Goal: Task Accomplishment & Management: Manage account settings

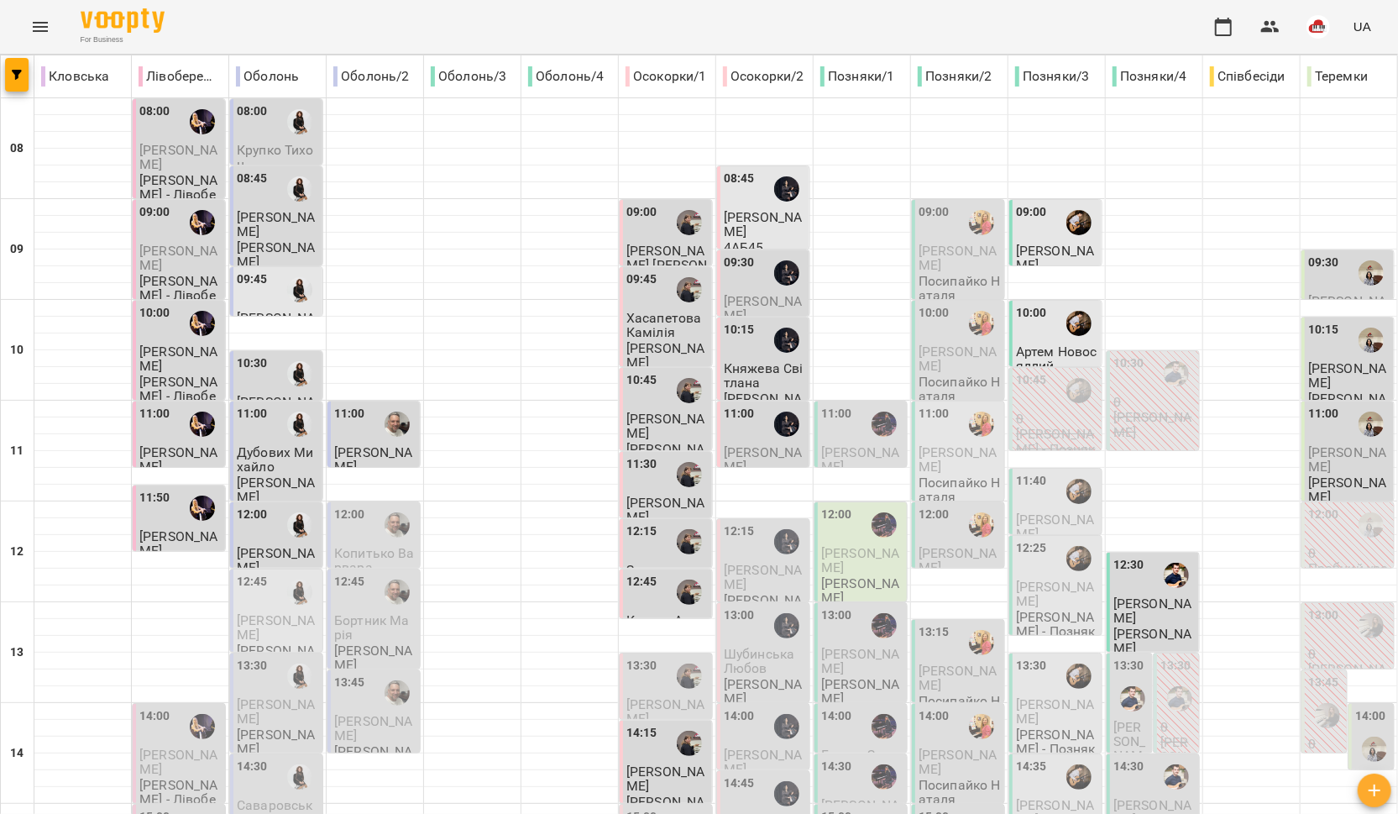
scroll to position [706, 0]
click at [60, 24] on div "For Business UA" at bounding box center [699, 27] width 1398 height 54
click at [50, 24] on icon "Menu" at bounding box center [40, 27] width 20 height 20
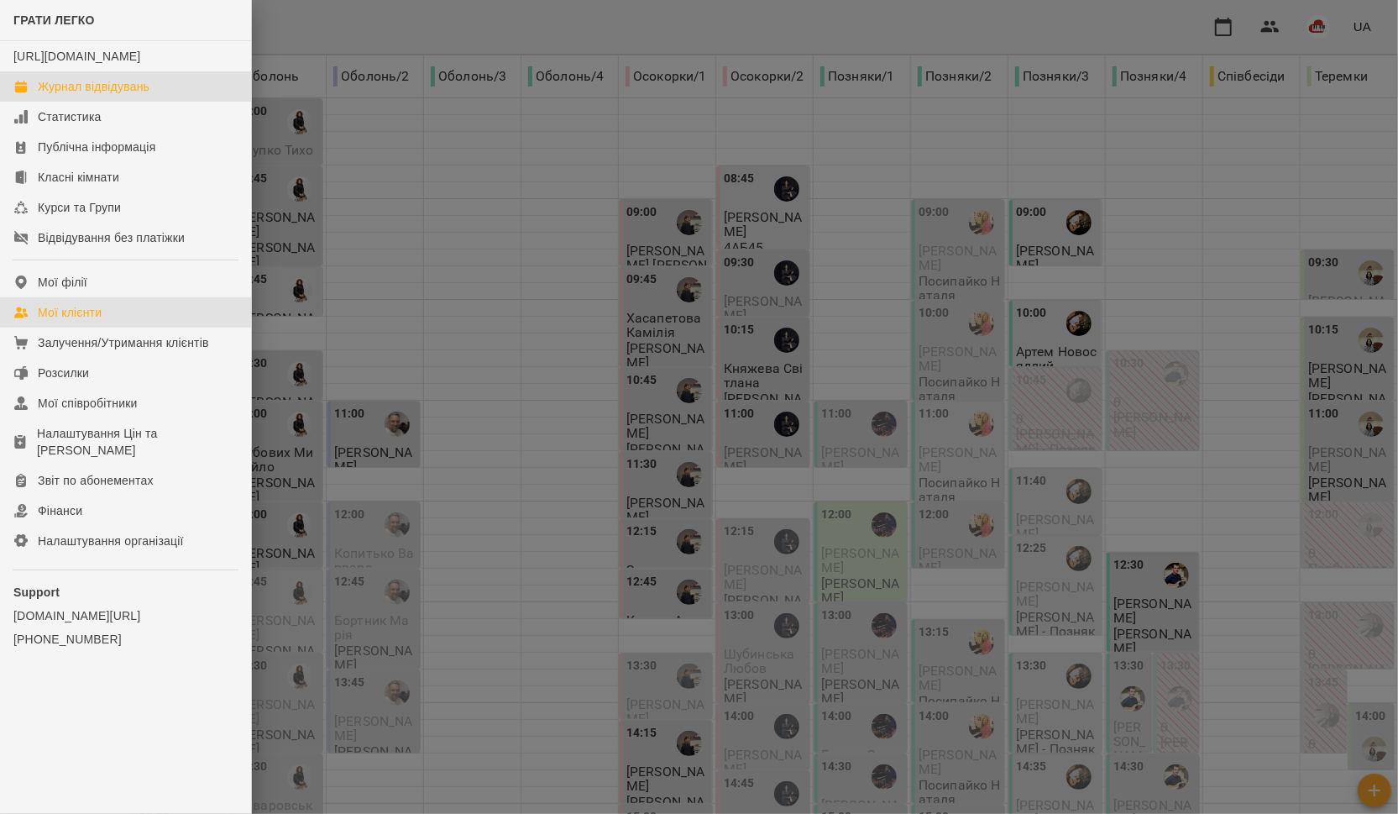
click at [84, 328] on link "Мої клієнти" at bounding box center [125, 312] width 251 height 30
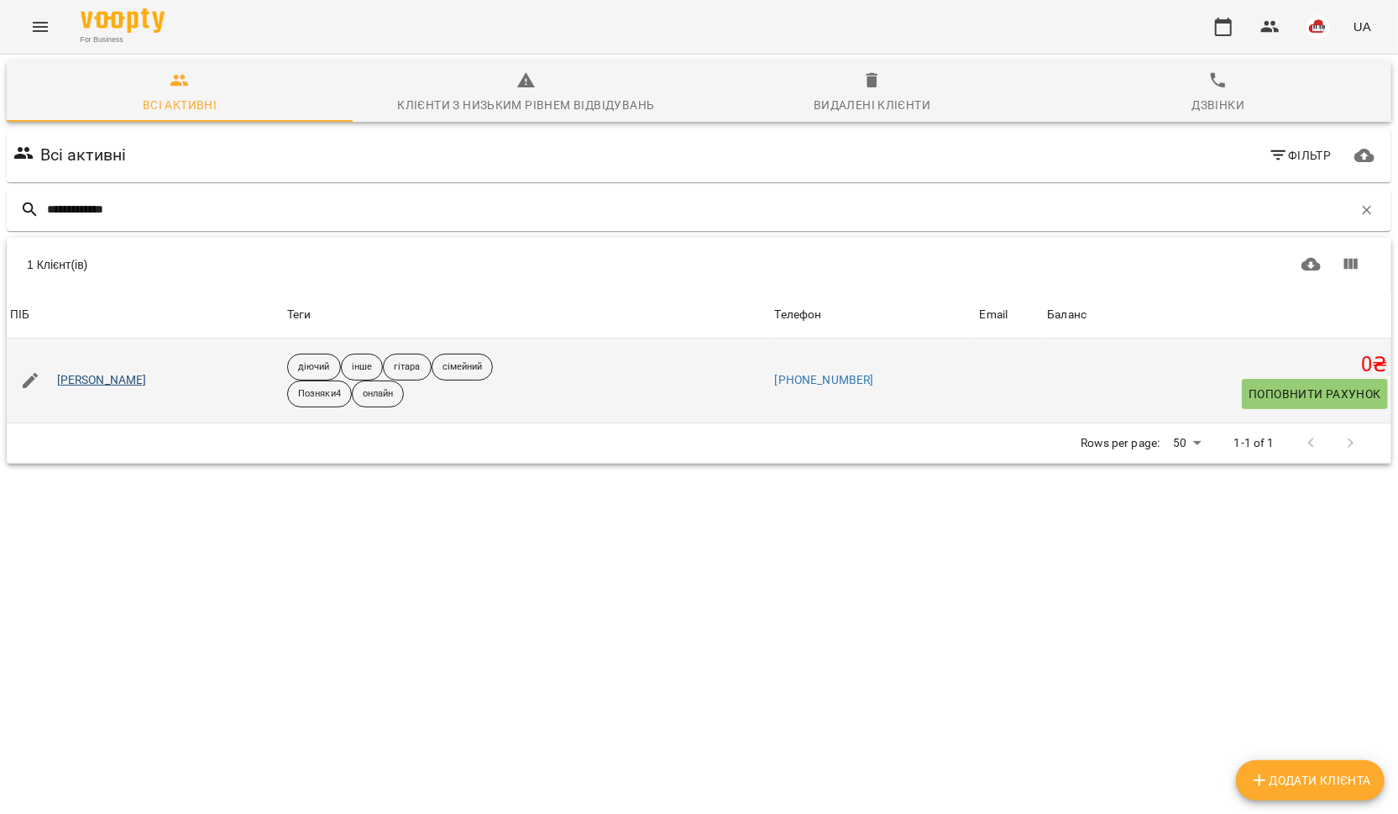
type input "**********"
click at [108, 384] on link "[PERSON_NAME]" at bounding box center [102, 380] width 90 height 17
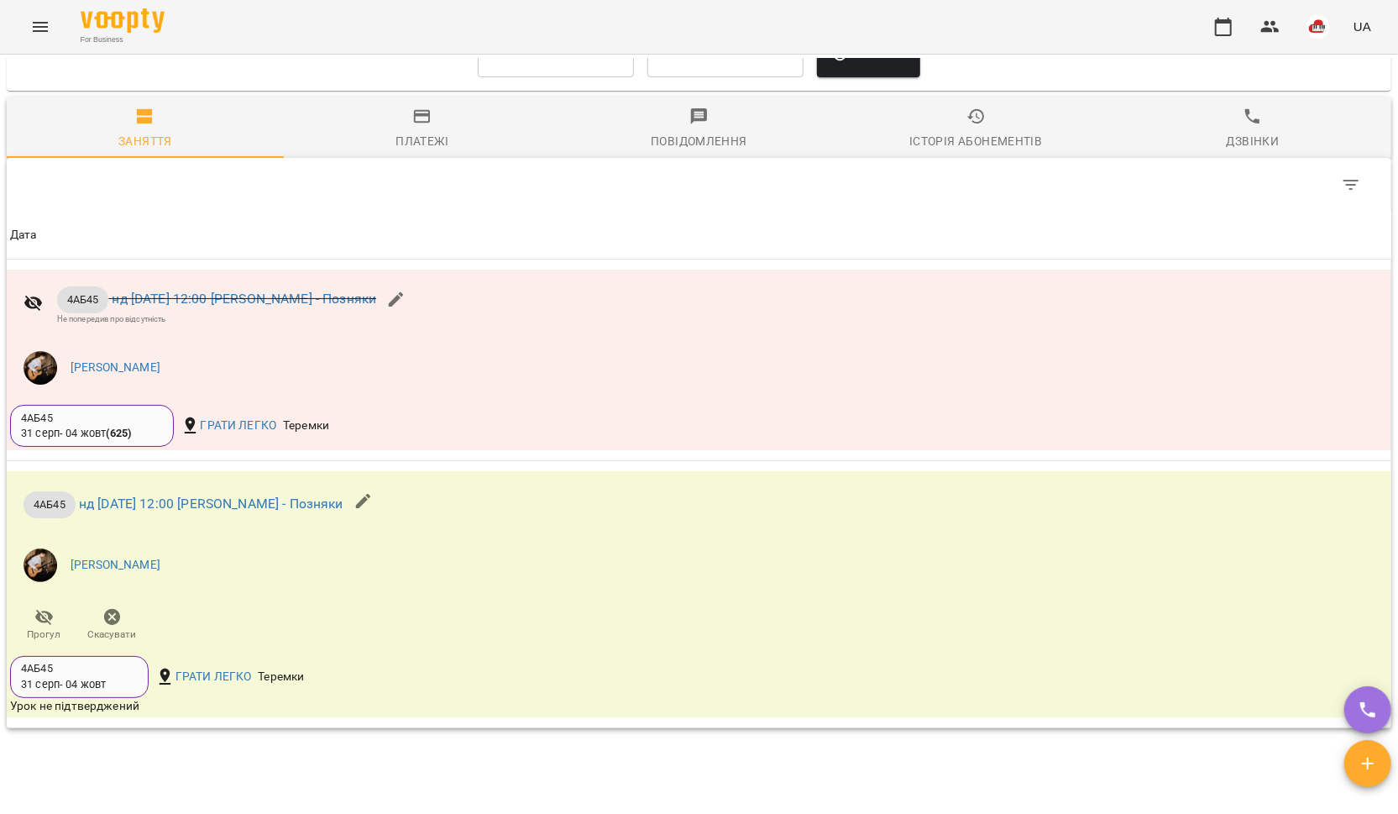
scroll to position [1193, 0]
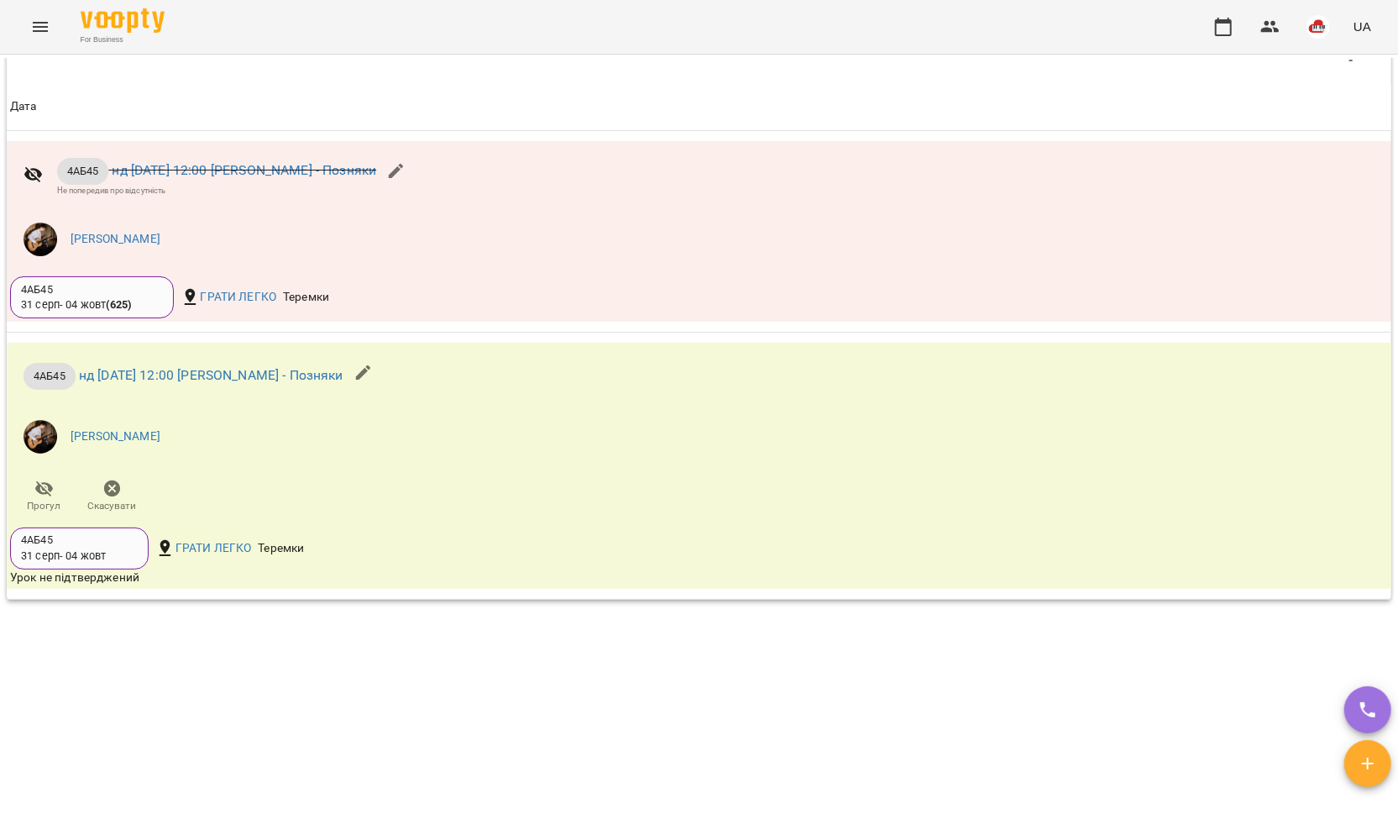
click at [38, 24] on icon "Menu" at bounding box center [40, 27] width 20 height 20
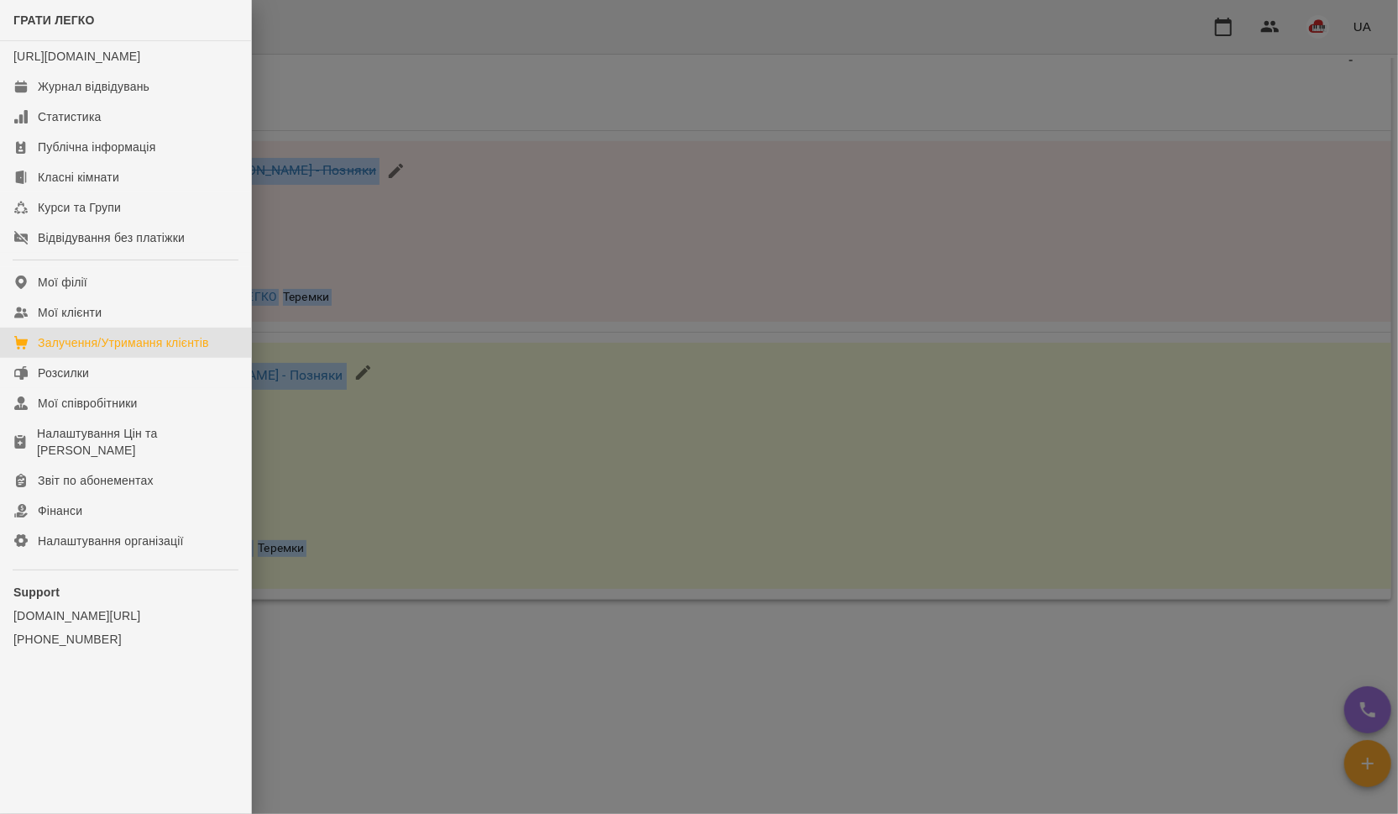
click at [54, 347] on link "Залучення/Утримання клієнтів" at bounding box center [125, 343] width 251 height 30
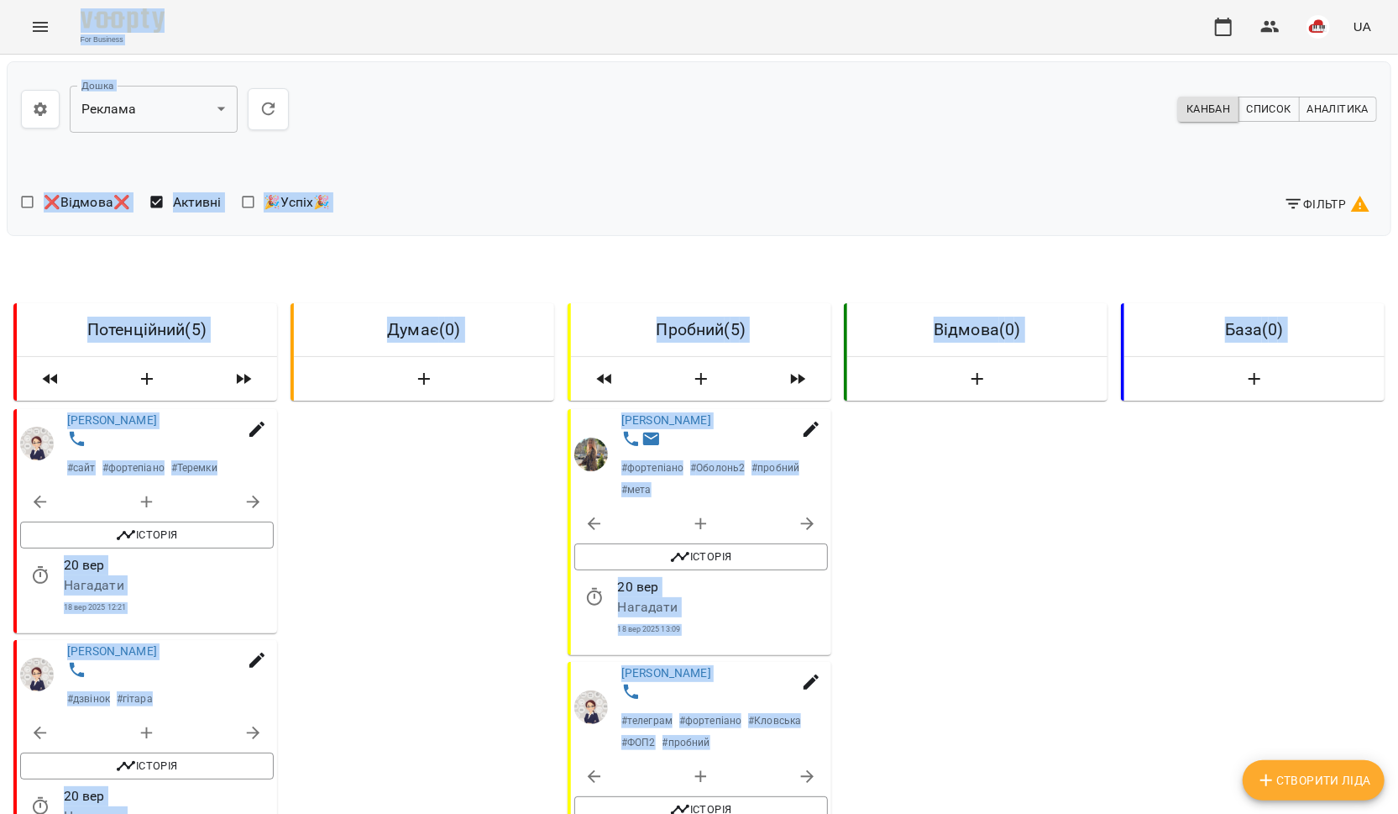
click at [30, 23] on icon "Menu" at bounding box center [40, 27] width 20 height 20
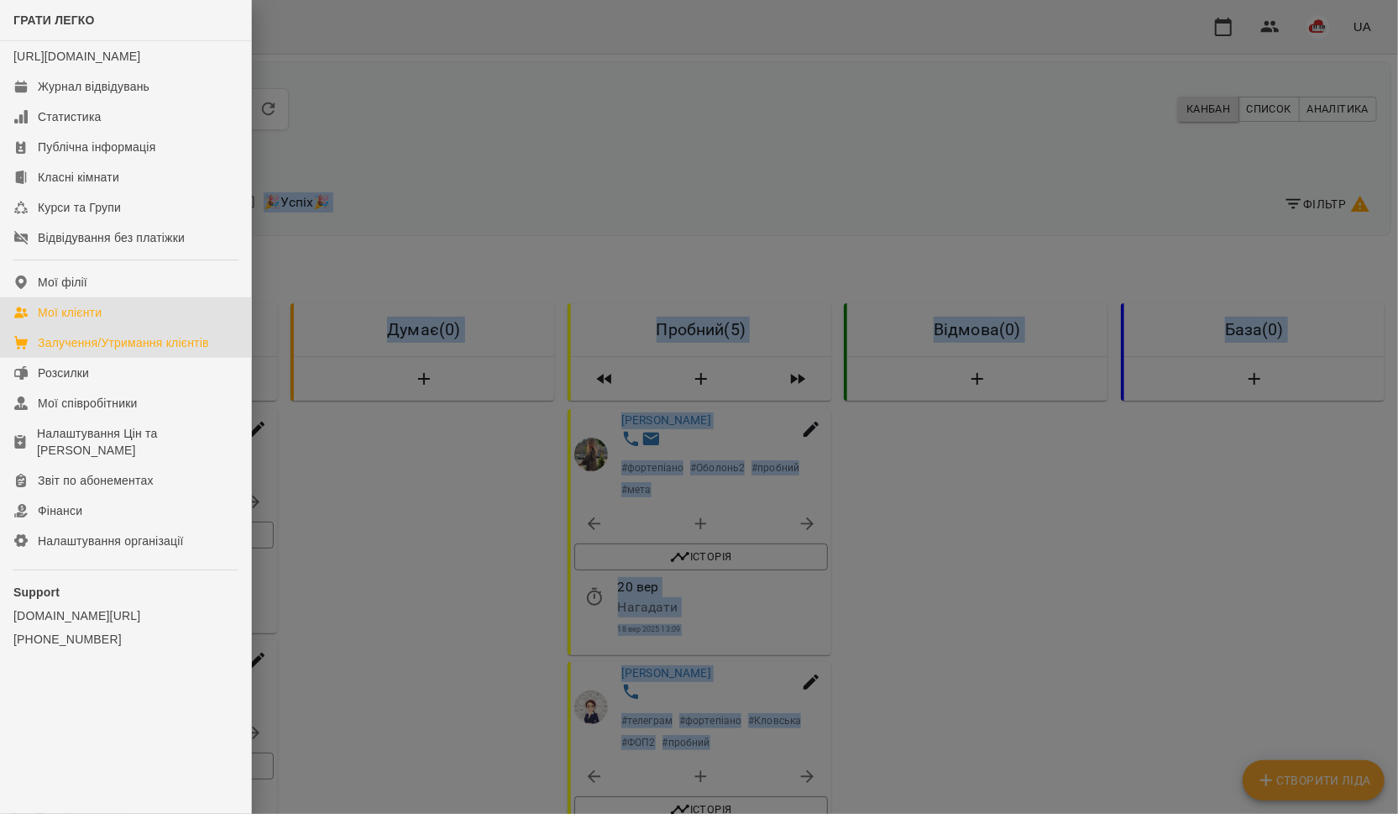
click at [38, 321] on div "Мої клієнти" at bounding box center [70, 312] width 64 height 17
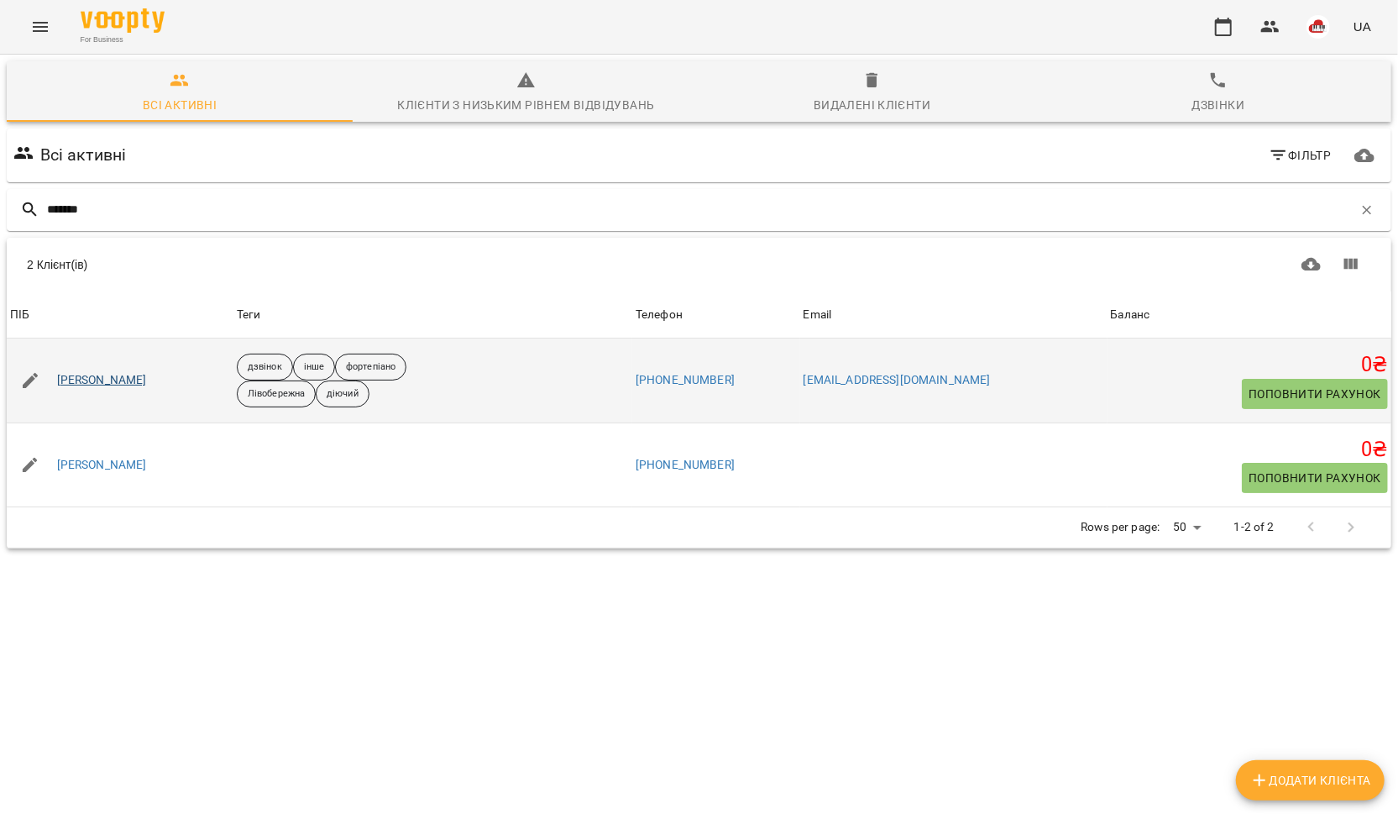
type input "*******"
click at [110, 378] on link "[PERSON_NAME]" at bounding box center [102, 380] width 90 height 17
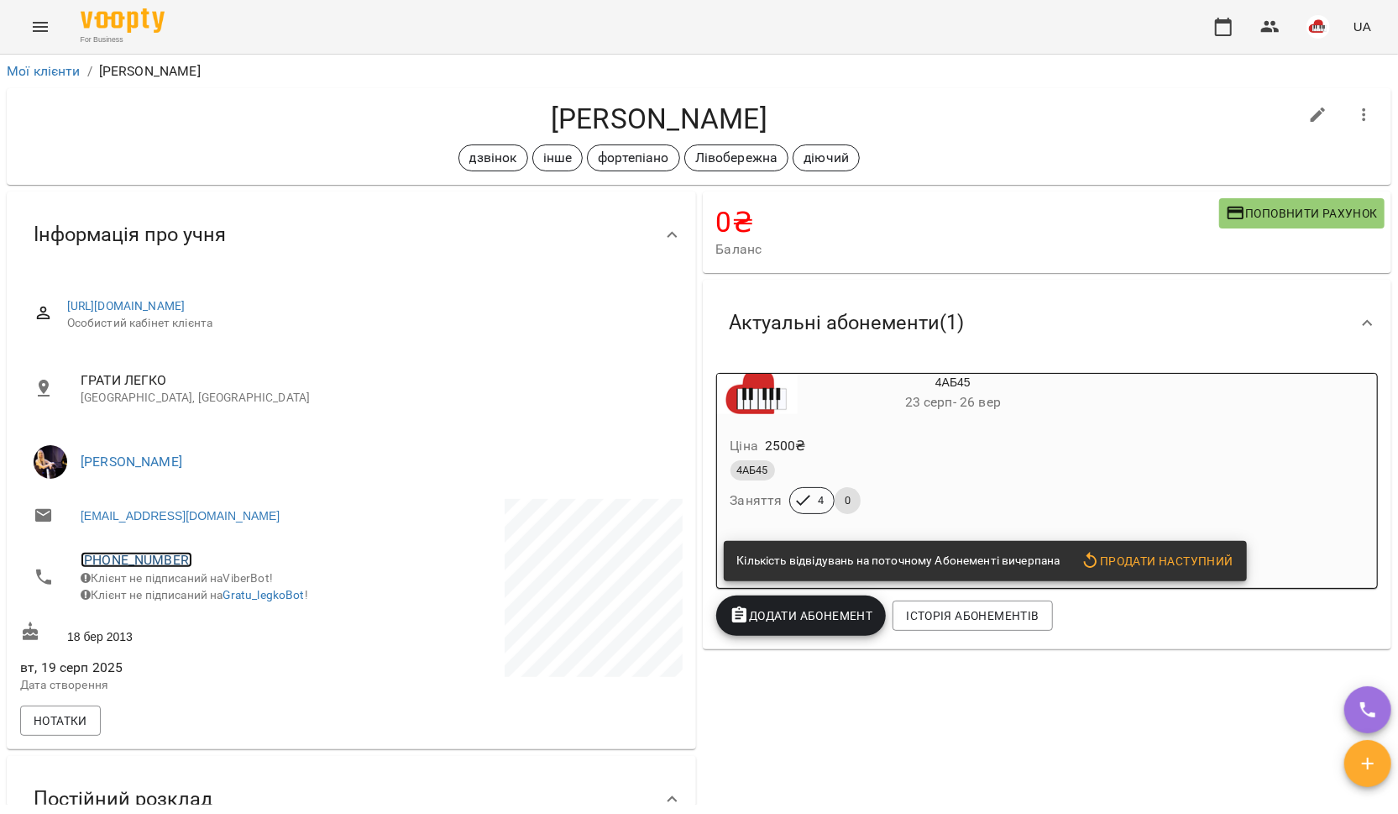
click at [158, 563] on link "[PHONE_NUMBER]" at bounding box center [137, 560] width 112 height 16
click at [204, 627] on img at bounding box center [204, 622] width 25 height 25
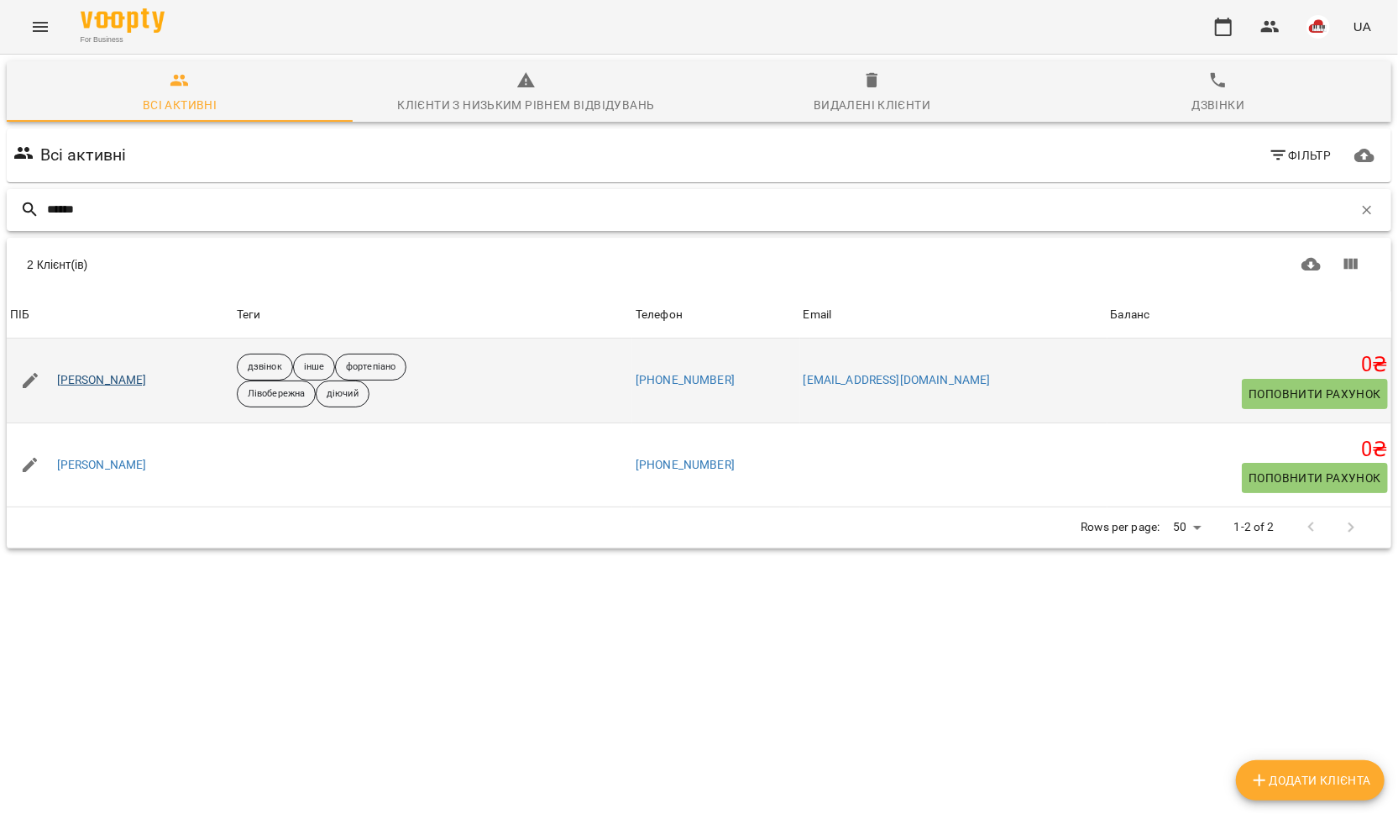
type input "******"
click at [97, 383] on link "[PERSON_NAME]" at bounding box center [102, 380] width 90 height 17
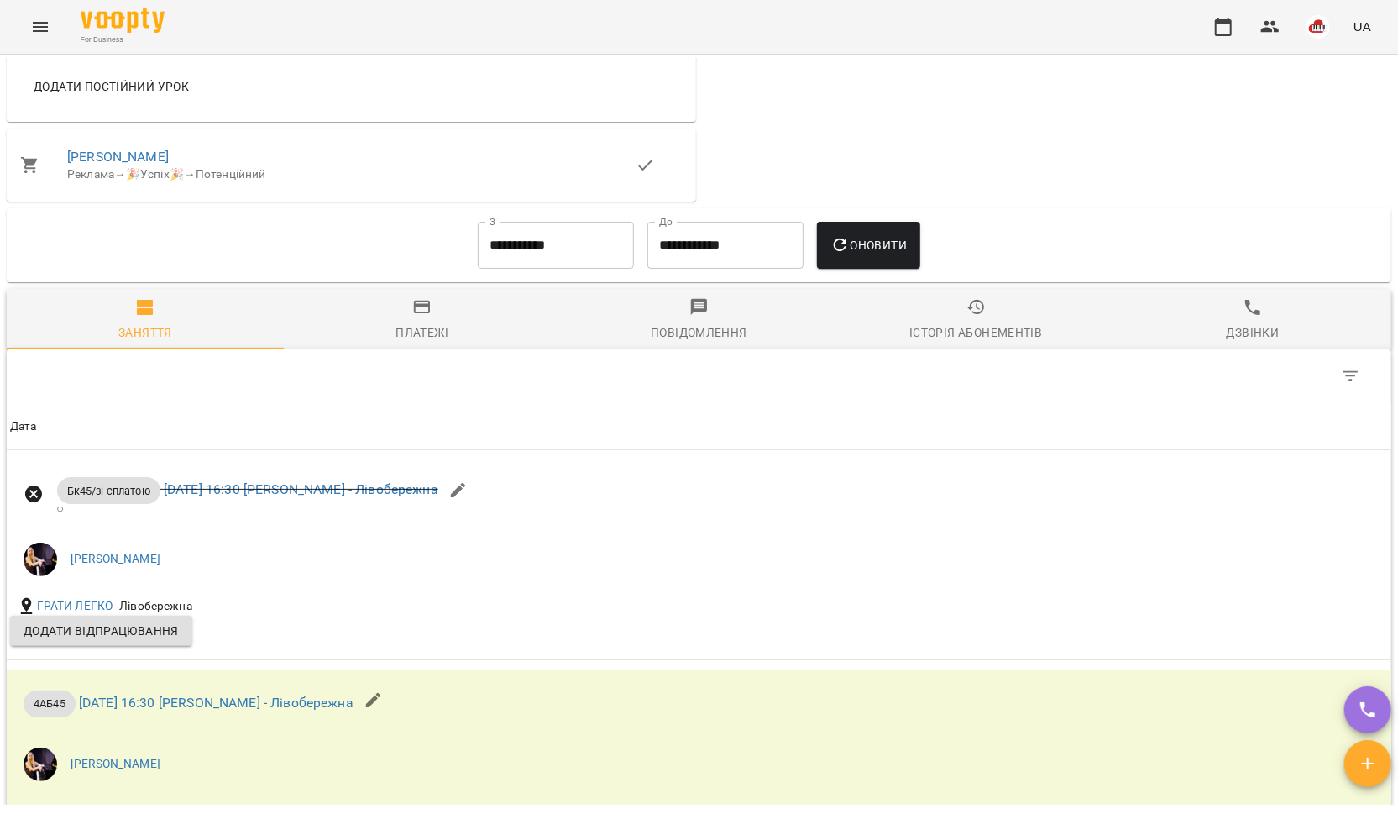
scroll to position [1265, 0]
